Goal: Find specific page/section: Find specific page/section

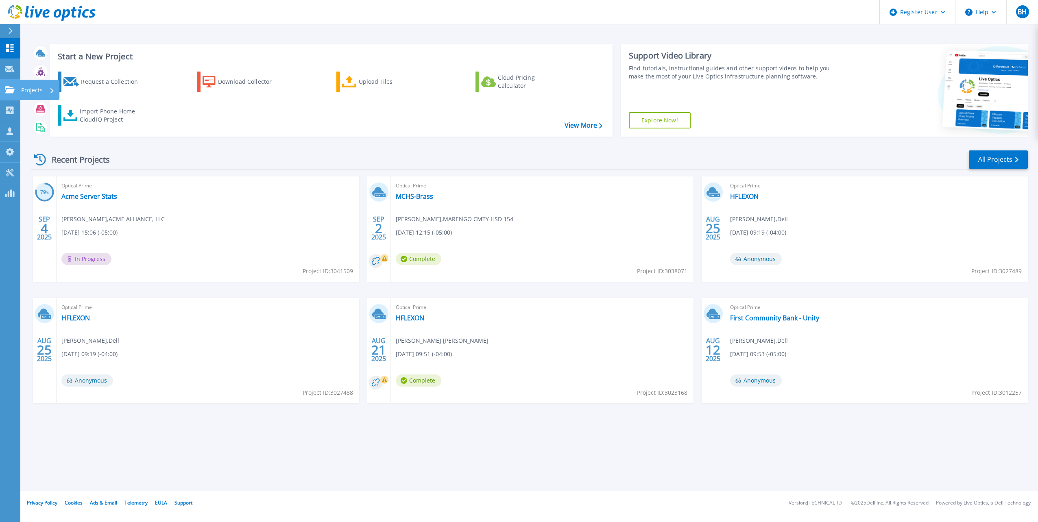
click at [6, 86] on link "Projects Projects" at bounding box center [10, 90] width 20 height 21
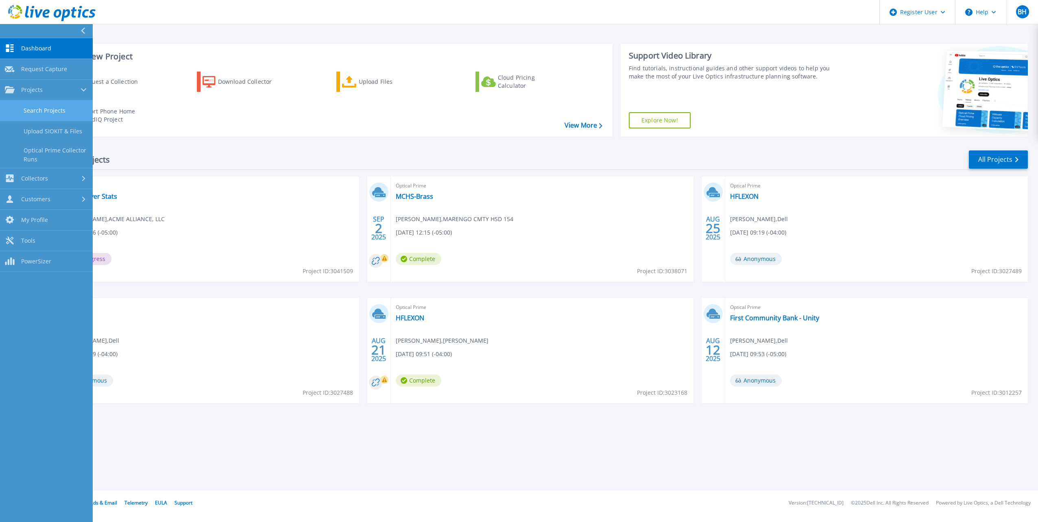
click at [49, 106] on link "Search Projects" at bounding box center [46, 111] width 93 height 21
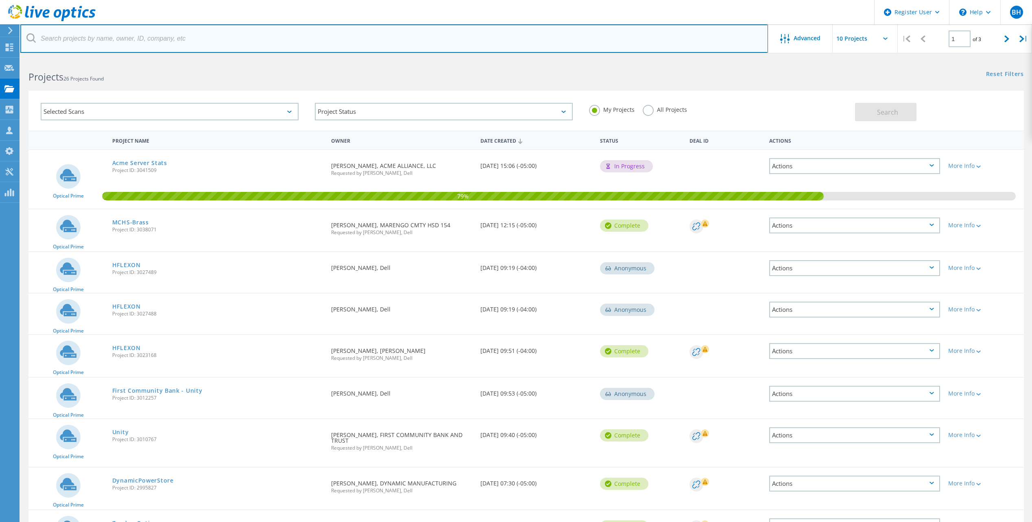
click at [132, 41] on input "text" at bounding box center [394, 38] width 748 height 28
paste input "[EMAIL_ADDRESS][DOMAIN_NAME]"
type input "[EMAIL_ADDRESS][DOMAIN_NAME]"
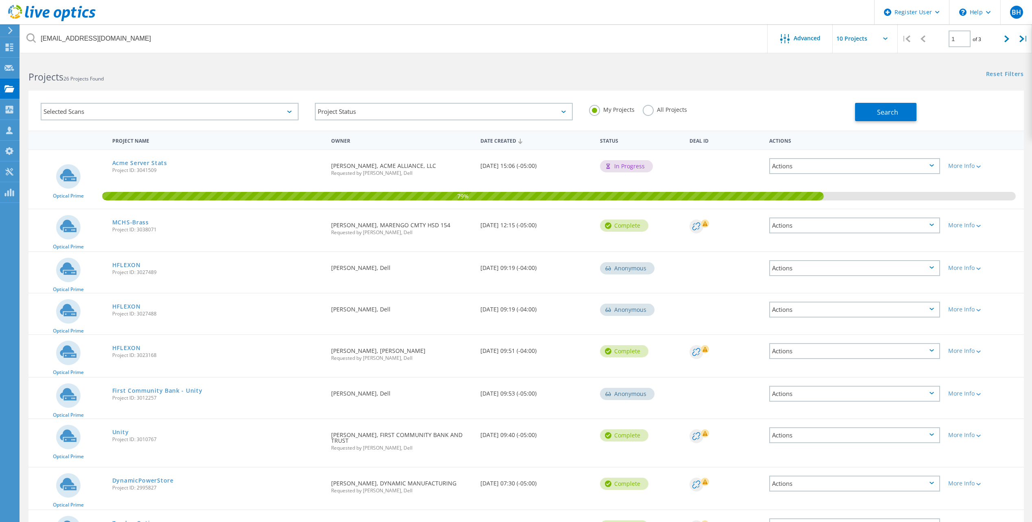
click at [646, 113] on label "All Projects" at bounding box center [665, 109] width 44 height 8
click at [0, 0] on input "All Projects" at bounding box center [0, 0] width 0 height 0
click at [890, 118] on button "Search" at bounding box center [885, 112] width 61 height 18
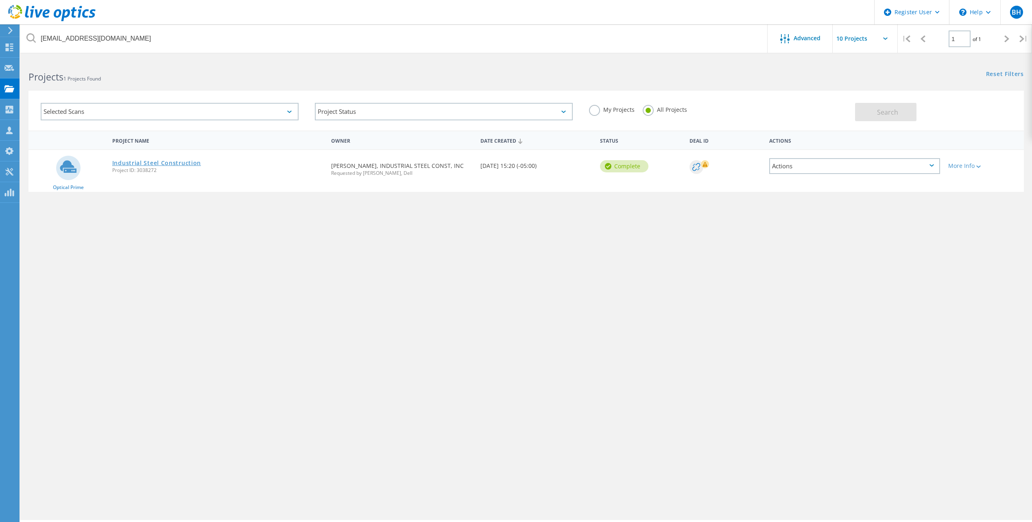
click at [158, 164] on link "Industrial Steel Construction" at bounding box center [156, 163] width 89 height 6
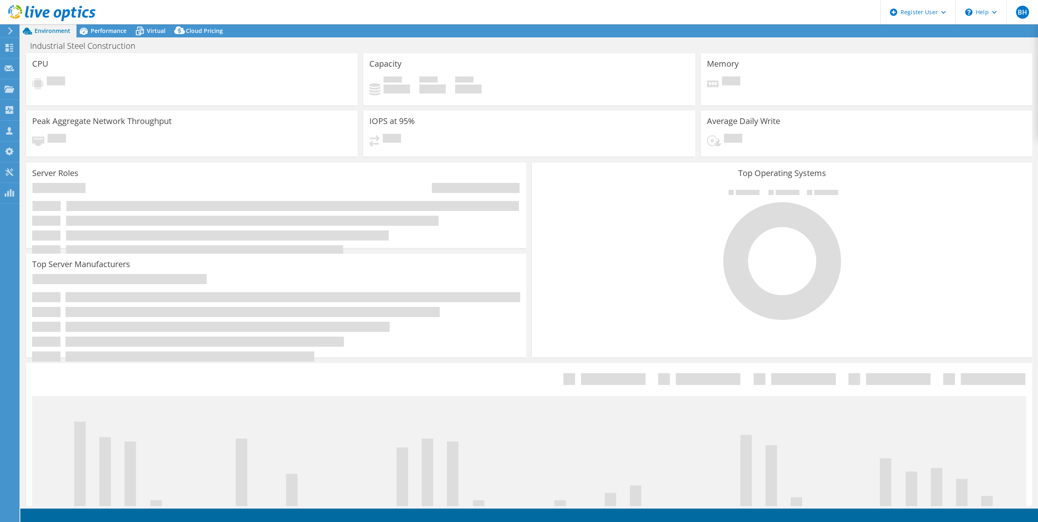
select select "USD"
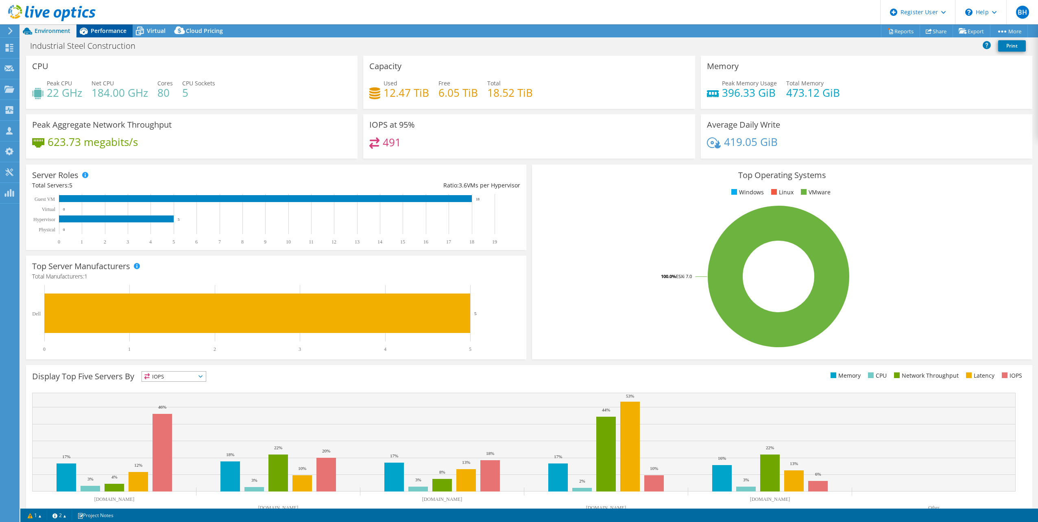
click at [105, 33] on span "Performance" at bounding box center [109, 31] width 36 height 8
